Goal: Task Accomplishment & Management: Manage account settings

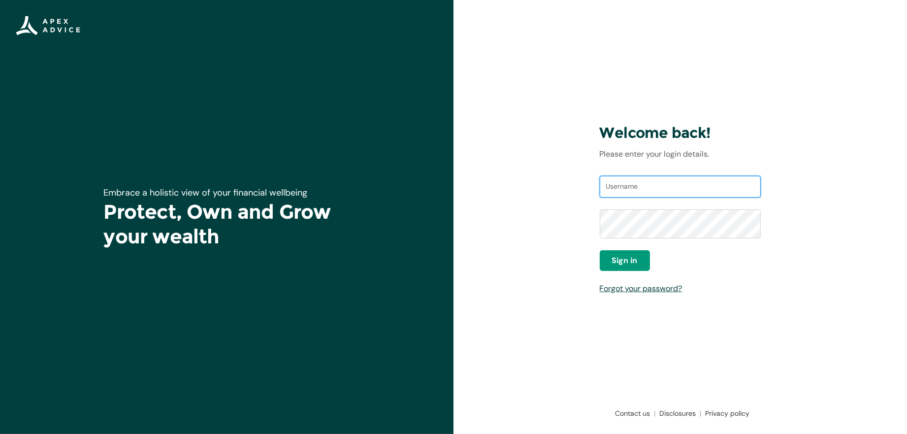
click at [636, 197] on input "Username" at bounding box center [681, 187] width 162 height 22
type input "[EMAIL_ADDRESS][DOMAIN_NAME]"
click at [629, 271] on button "Sign in" at bounding box center [625, 260] width 50 height 21
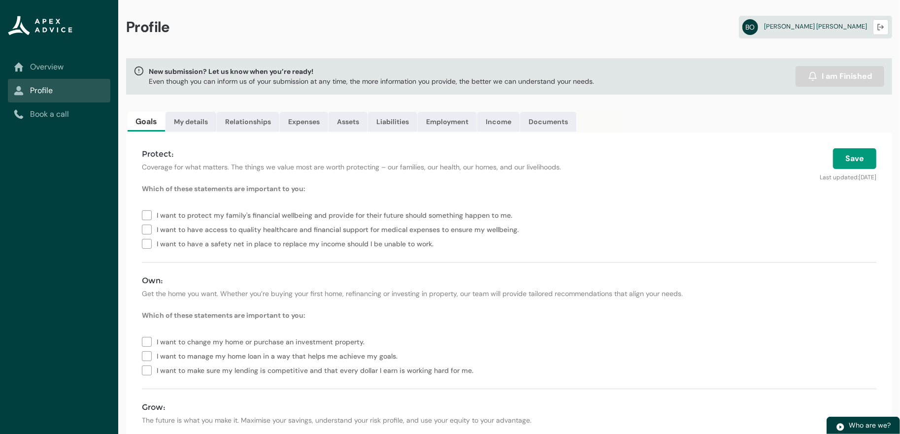
click at [257, 93] on div "New submission? Let us know when you’re ready! Even though you can inform us of…" at bounding box center [509, 76] width 766 height 36
drag, startPoint x: 445, startPoint y: 85, endPoint x: 455, endPoint y: 88, distance: 10.2
click at [448, 86] on p "Even though you can inform us of your submission at any time, the more informat…" at bounding box center [371, 81] width 445 height 10
drag, startPoint x: 455, startPoint y: 88, endPoint x: 483, endPoint y: 116, distance: 39.7
click at [455, 86] on p "Even though you can inform us of your submission at any time, the more informat…" at bounding box center [371, 81] width 445 height 10
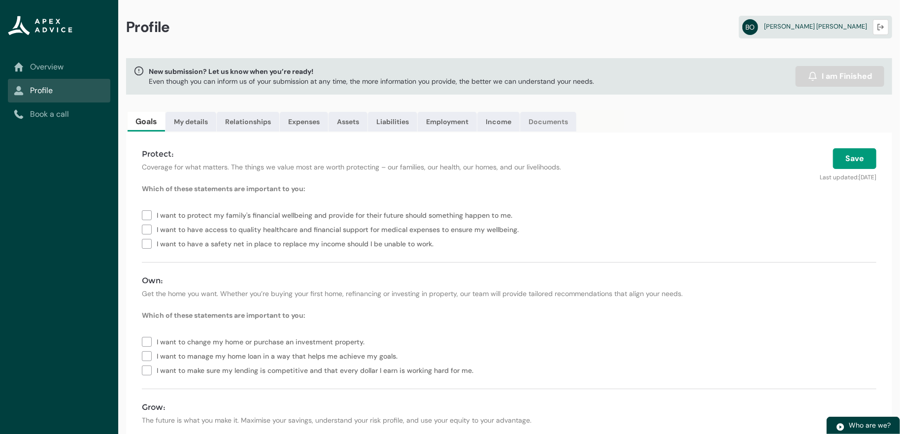
drag, startPoint x: 604, startPoint y: 127, endPoint x: 593, endPoint y: 129, distance: 11.1
click at [576, 127] on link "Documents" at bounding box center [548, 122] width 56 height 20
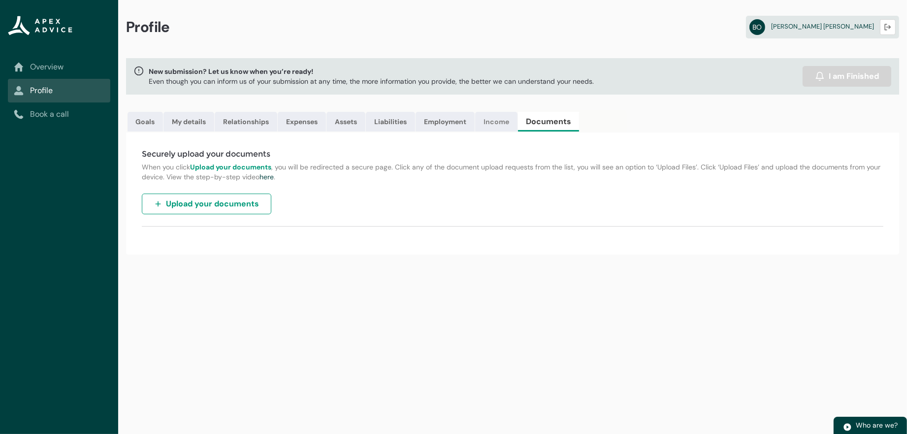
click at [518, 131] on link "Income" at bounding box center [496, 122] width 42 height 20
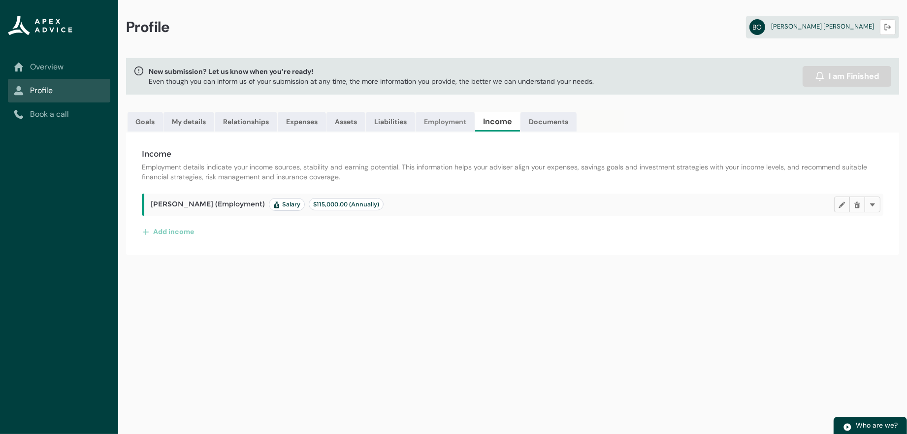
click at [475, 131] on link "Employment" at bounding box center [445, 122] width 59 height 20
click at [415, 131] on link "Liabilities" at bounding box center [390, 122] width 49 height 20
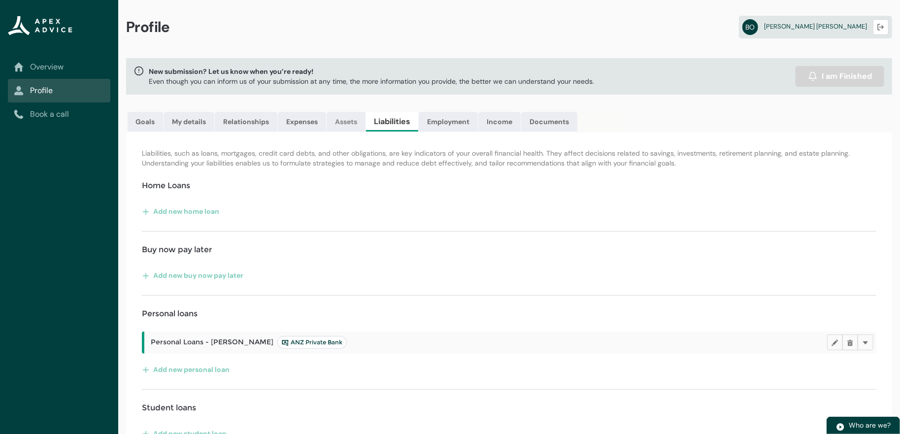
click at [365, 131] on link "Assets" at bounding box center [345, 122] width 39 height 20
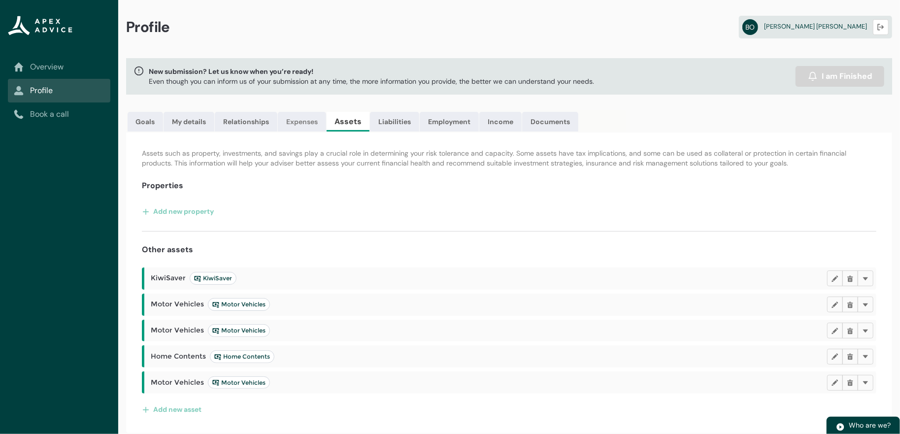
click at [321, 131] on link "Expenses" at bounding box center [302, 122] width 48 height 20
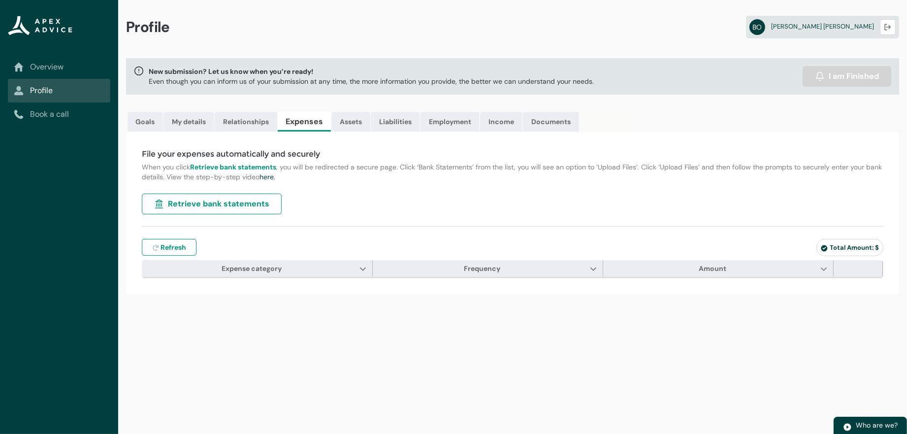
type input "***"
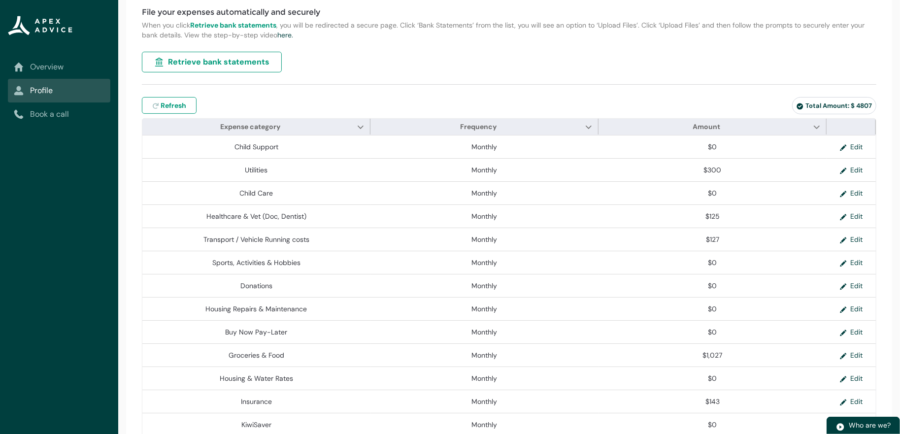
scroll to position [148, 0]
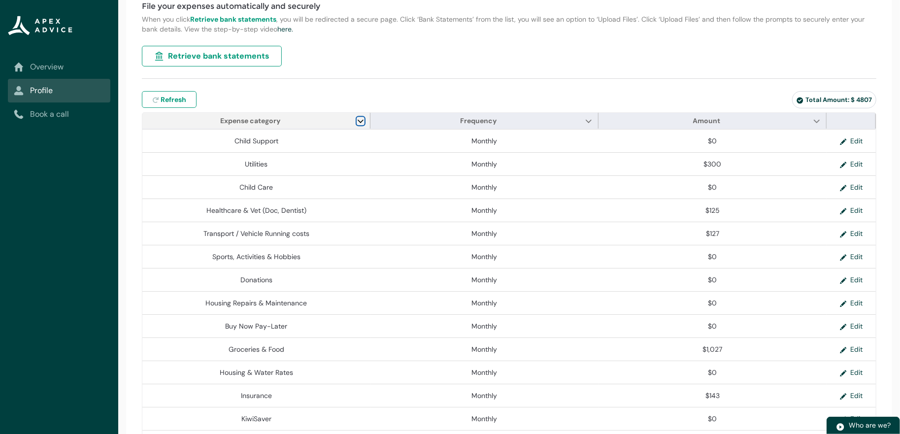
click at [357, 125] on lightning-primitive-icon "Expense category" at bounding box center [360, 120] width 7 height 7
drag, startPoint x: 357, startPoint y: 148, endPoint x: 343, endPoint y: 159, distance: 17.9
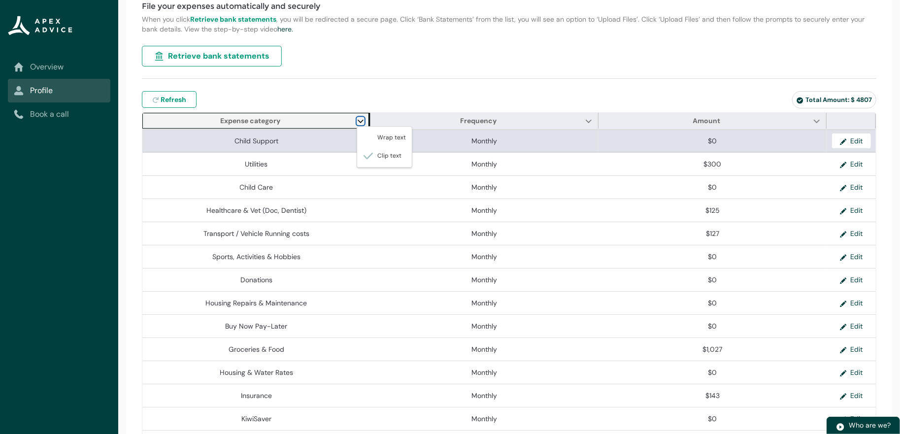
click at [357, 125] on lightning-primitive-icon "Expense category" at bounding box center [360, 120] width 7 height 7
click at [295, 146] on span "Child Support" at bounding box center [256, 141] width 220 height 10
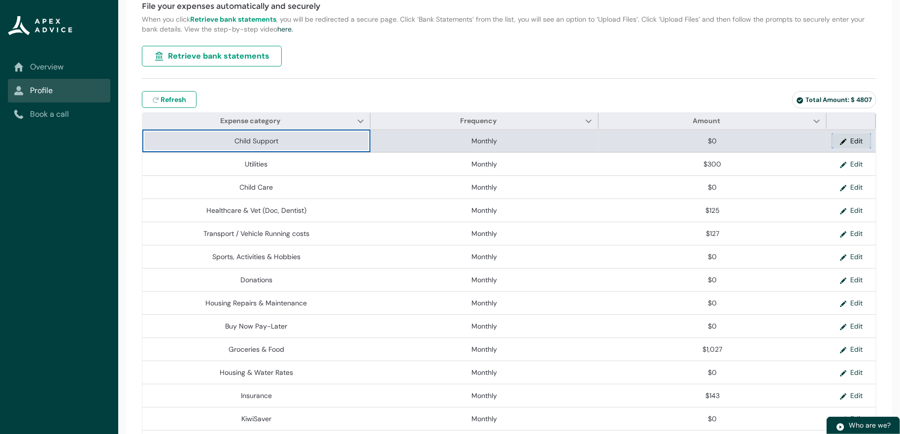
click at [850, 148] on lightning-primitive-icon "button" at bounding box center [845, 140] width 11 height 15
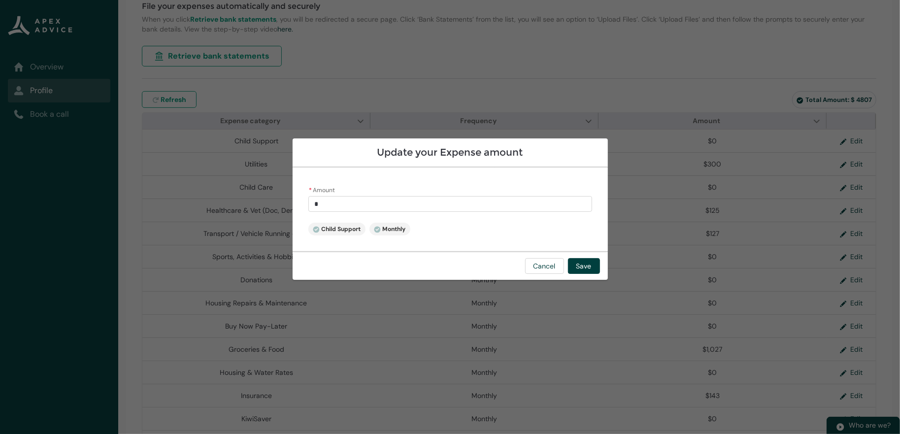
drag, startPoint x: 450, startPoint y: 205, endPoint x: 416, endPoint y: 224, distance: 38.8
click at [446, 209] on input "*" at bounding box center [450, 204] width 284 height 16
type input "****"
drag, startPoint x: 416, startPoint y: 224, endPoint x: 421, endPoint y: 238, distance: 14.5
click at [420, 236] on div "* Amount **** Child Support Monthly" at bounding box center [449, 209] width 315 height 84
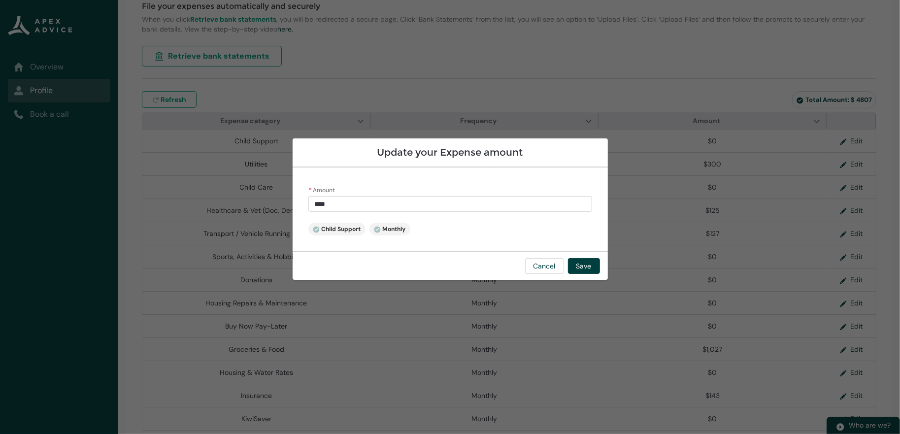
click at [424, 238] on div "* Amount **** Child Support Monthly" at bounding box center [449, 209] width 315 height 84
drag, startPoint x: 418, startPoint y: 161, endPoint x: 427, endPoint y: 129, distance: 33.3
click at [421, 151] on div "Update your Expense amount * Amount **** Child Support Monthly Cancel Save" at bounding box center [449, 217] width 315 height 434
drag, startPoint x: 427, startPoint y: 129, endPoint x: 539, endPoint y: 171, distance: 119.2
click at [428, 146] on h2 "Update your Expense amount" at bounding box center [449, 152] width 299 height 12
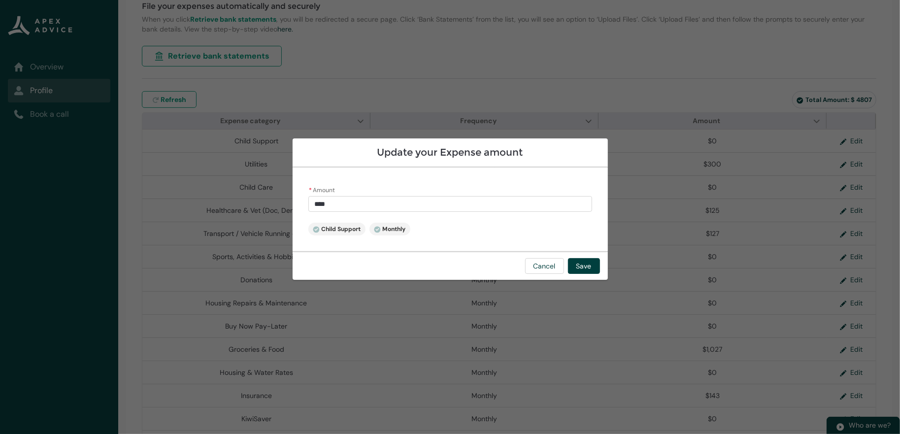
drag, startPoint x: 539, startPoint y: 171, endPoint x: 569, endPoint y: 192, distance: 36.6
click at [563, 187] on div "* Amount **** Child Support Monthly" at bounding box center [449, 209] width 315 height 84
click at [564, 274] on button "Cancel" at bounding box center [544, 266] width 39 height 16
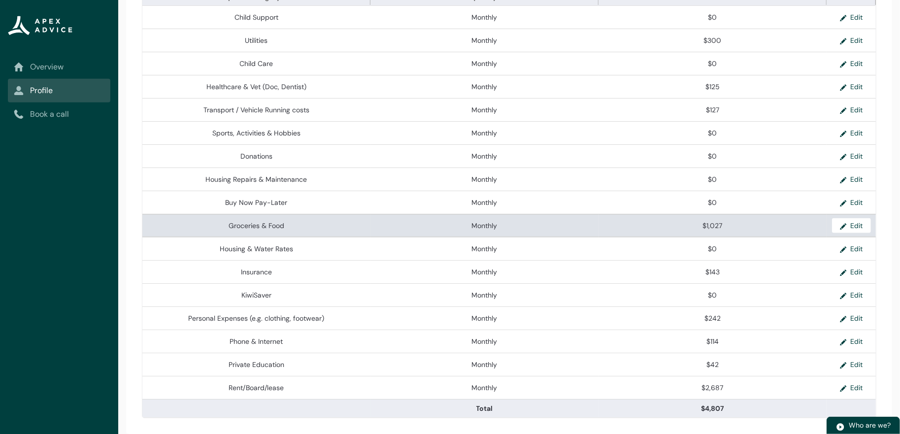
scroll to position [394, 0]
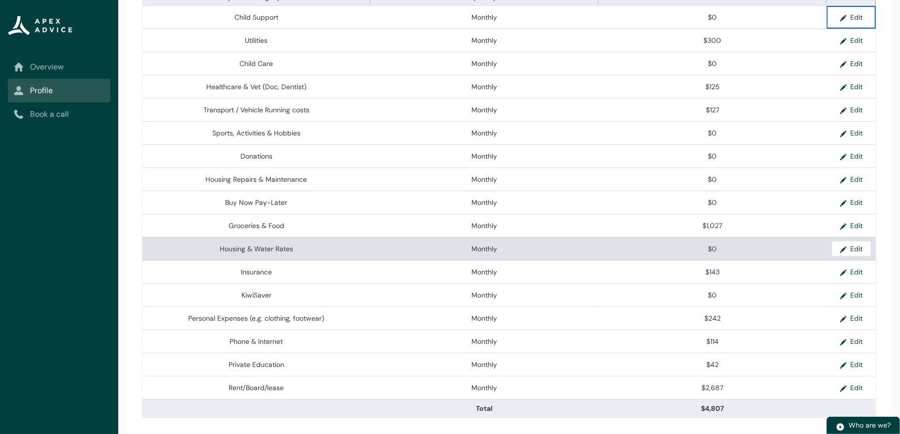
click at [453, 244] on span "Monthly" at bounding box center [484, 249] width 220 height 10
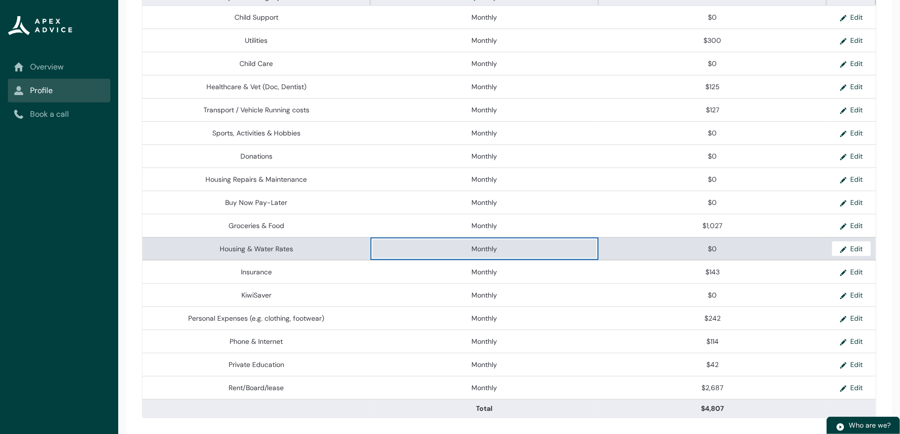
click at [740, 244] on span "$0" at bounding box center [712, 249] width 220 height 10
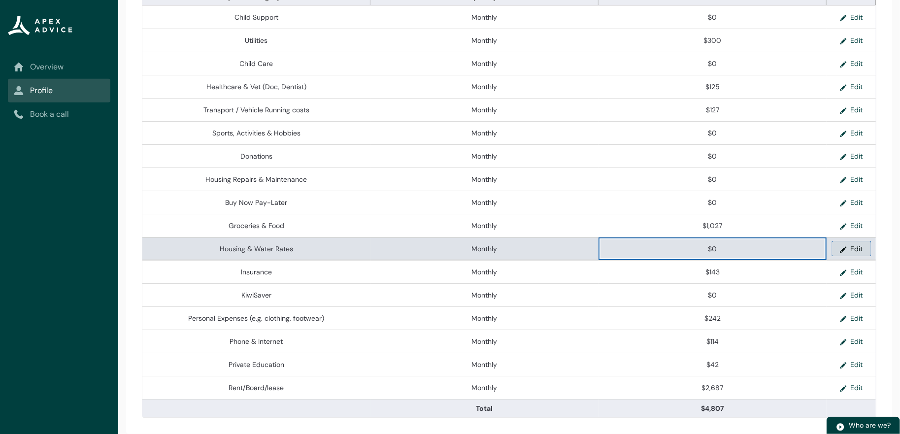
click at [838, 242] on button "Edit" at bounding box center [851, 248] width 39 height 15
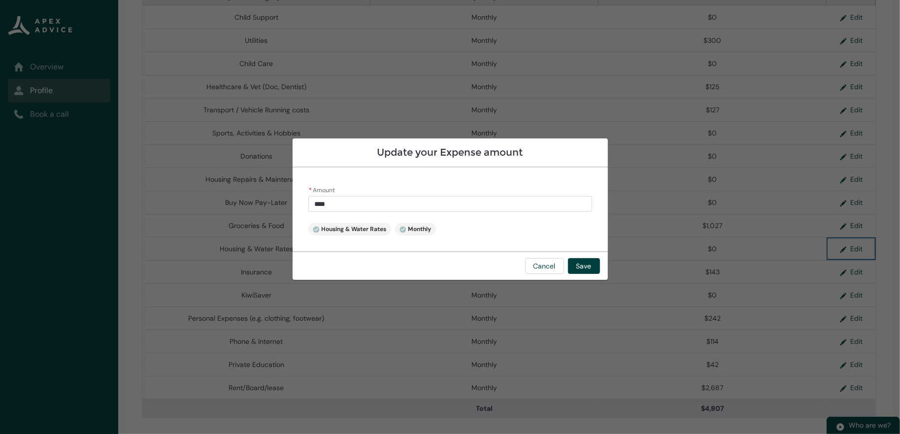
type input "*"
click at [491, 208] on input "*" at bounding box center [450, 204] width 284 height 16
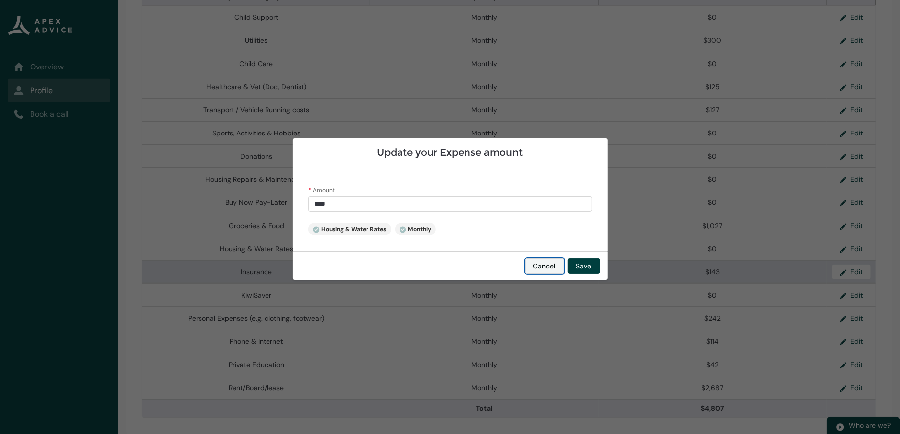
click at [564, 270] on button "Cancel" at bounding box center [544, 266] width 39 height 16
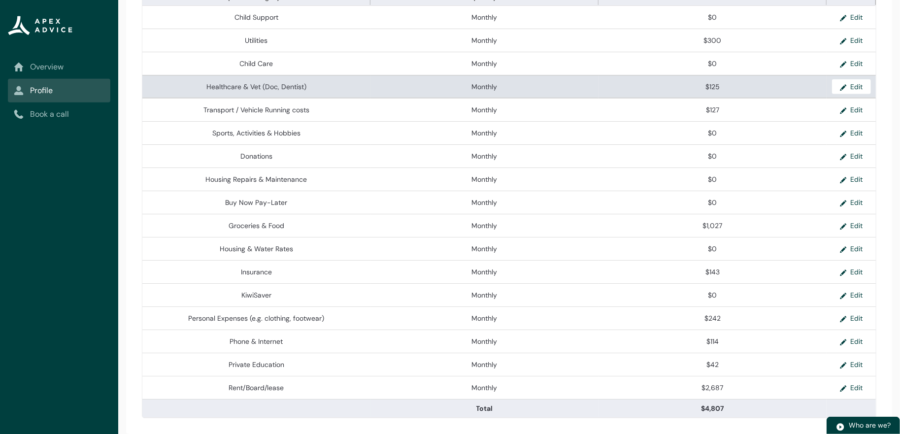
scroll to position [200, 0]
